Goal: Find specific page/section: Find specific page/section

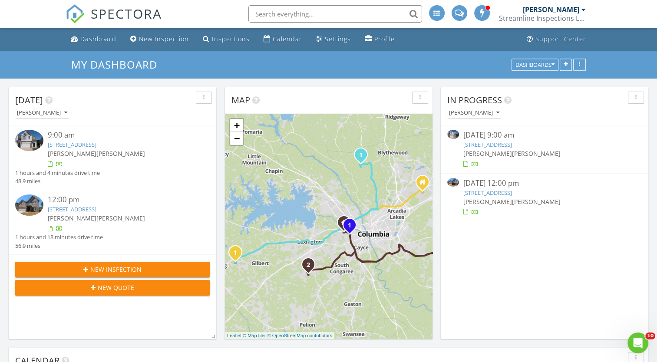
click at [30, 206] on img at bounding box center [29, 205] width 28 height 21
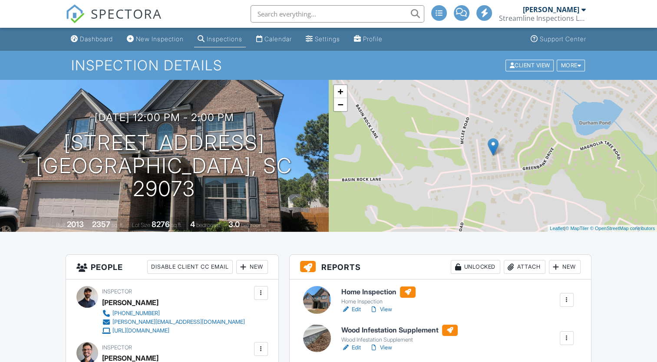
scroll to position [120, 0]
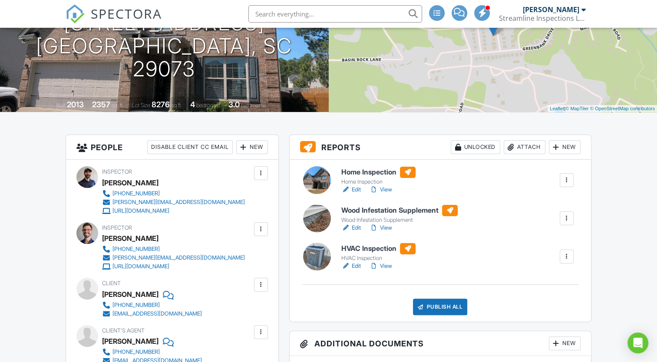
click at [380, 266] on link "View" at bounding box center [381, 266] width 23 height 9
click at [381, 224] on link "View" at bounding box center [381, 228] width 23 height 9
